Goal: Check status: Check status

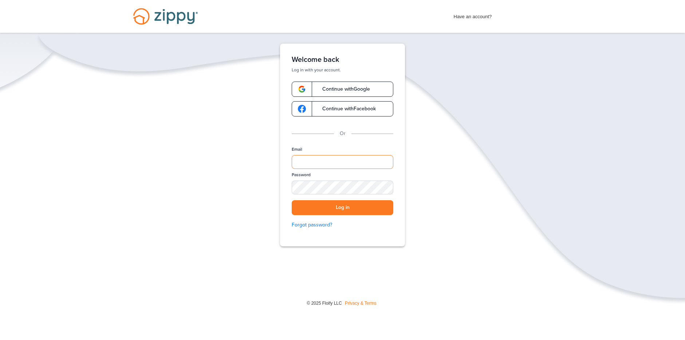
click at [301, 160] on input "Email" at bounding box center [343, 162] width 102 height 14
type input "**********"
click at [351, 205] on button "Log in" at bounding box center [343, 207] width 102 height 15
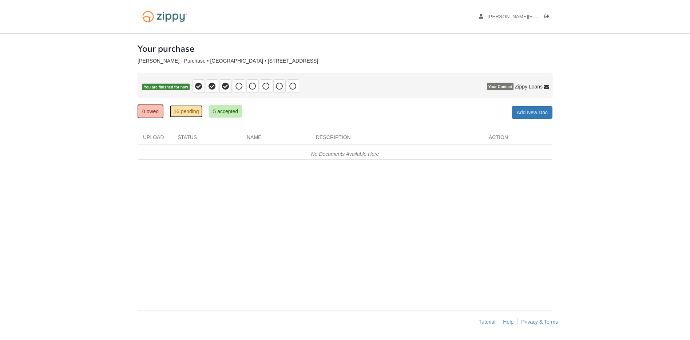
click at [189, 114] on link "16 pending" at bounding box center [186, 111] width 33 height 12
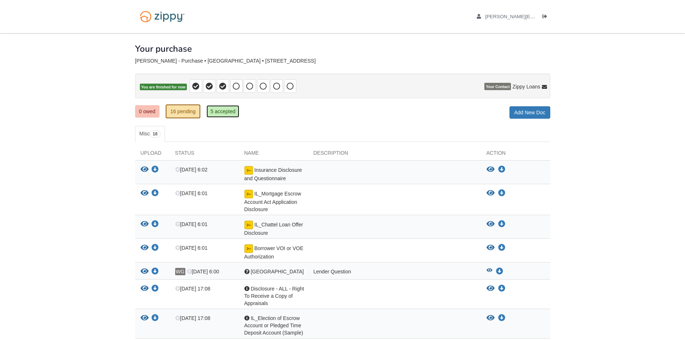
click at [228, 116] on link "5 accepted" at bounding box center [222, 111] width 33 height 12
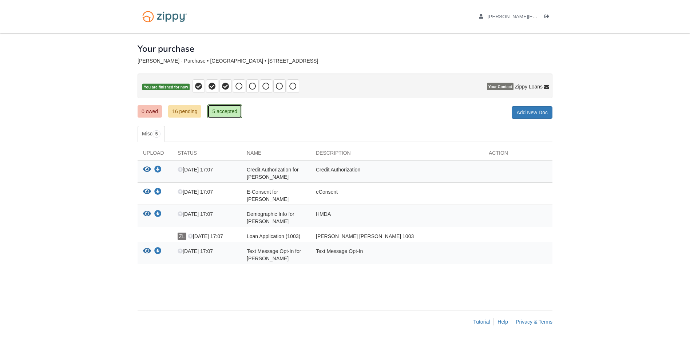
click at [228, 112] on link "5 accepted" at bounding box center [225, 111] width 35 height 14
